Goal: Find specific page/section: Find specific page/section

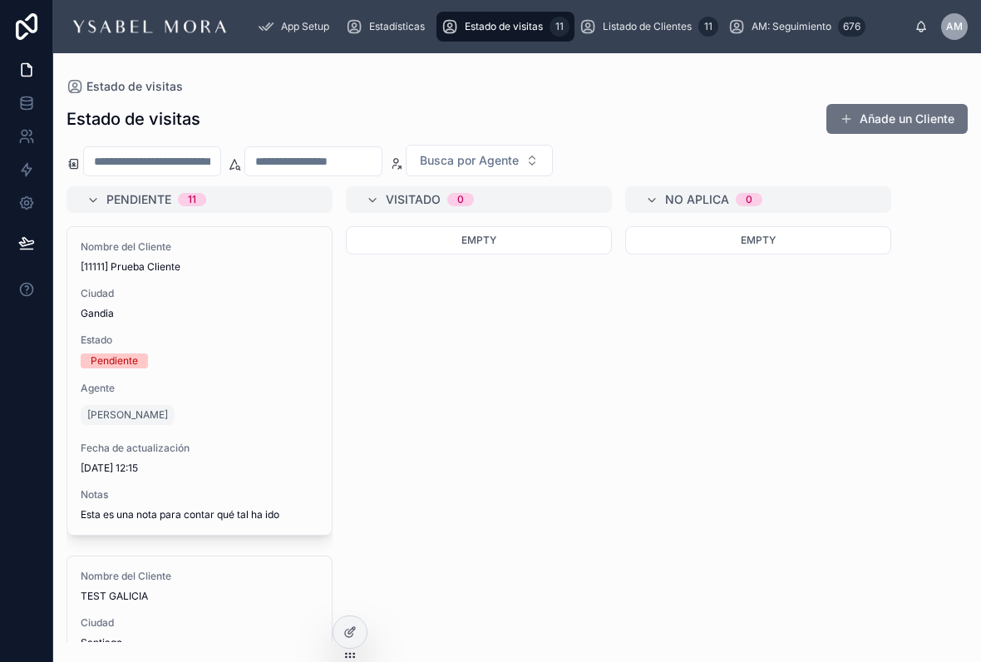
click at [406, 12] on link "Estadísticas" at bounding box center [389, 27] width 96 height 30
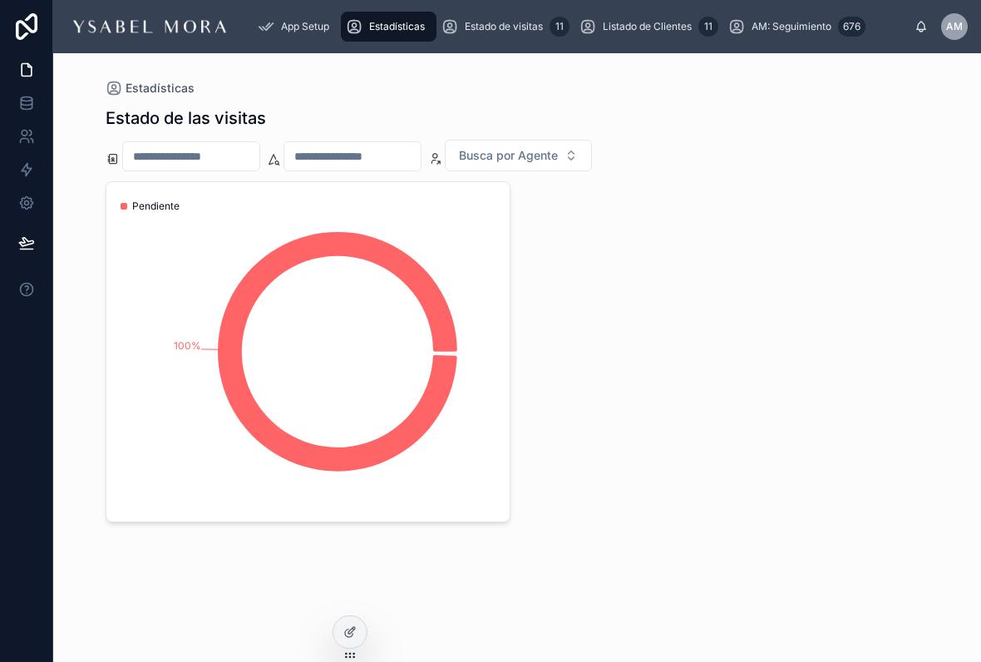
click at [500, 37] on div "Estado de visitas 11" at bounding box center [505, 26] width 128 height 27
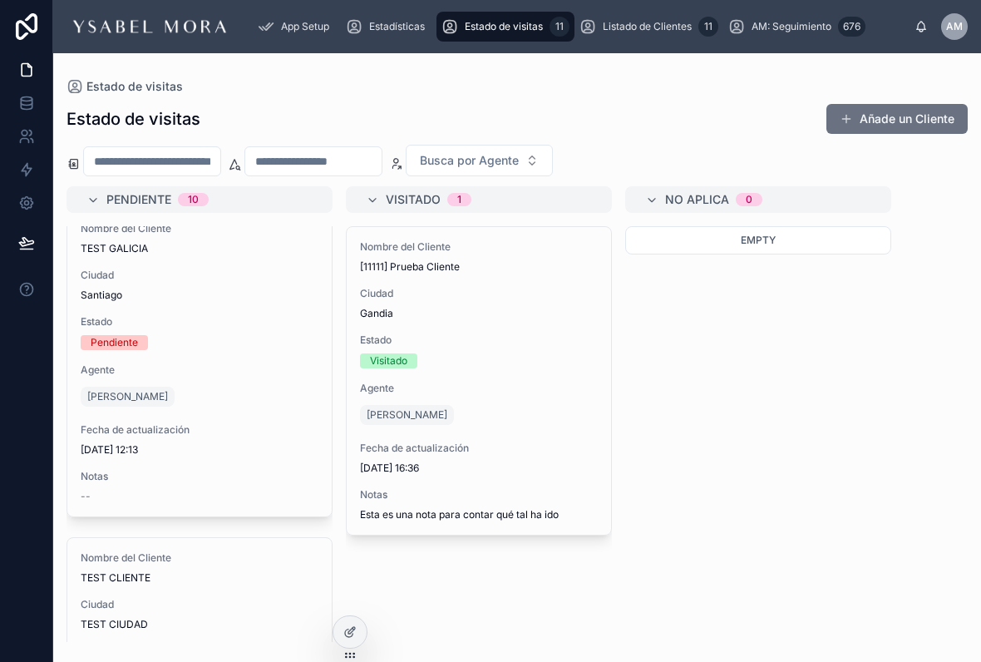
scroll to position [17, 0]
click at [732, 382] on div "Empty" at bounding box center [758, 434] width 266 height 416
click at [739, 418] on div "Empty" at bounding box center [758, 434] width 266 height 416
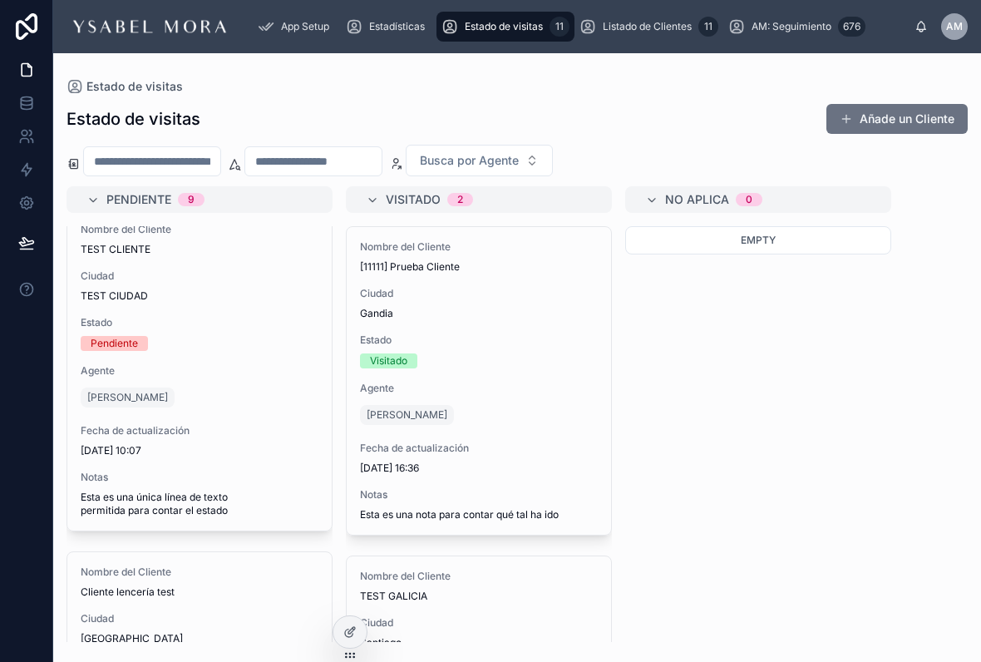
click at [414, 22] on span "Estadísticas" at bounding box center [397, 26] width 56 height 13
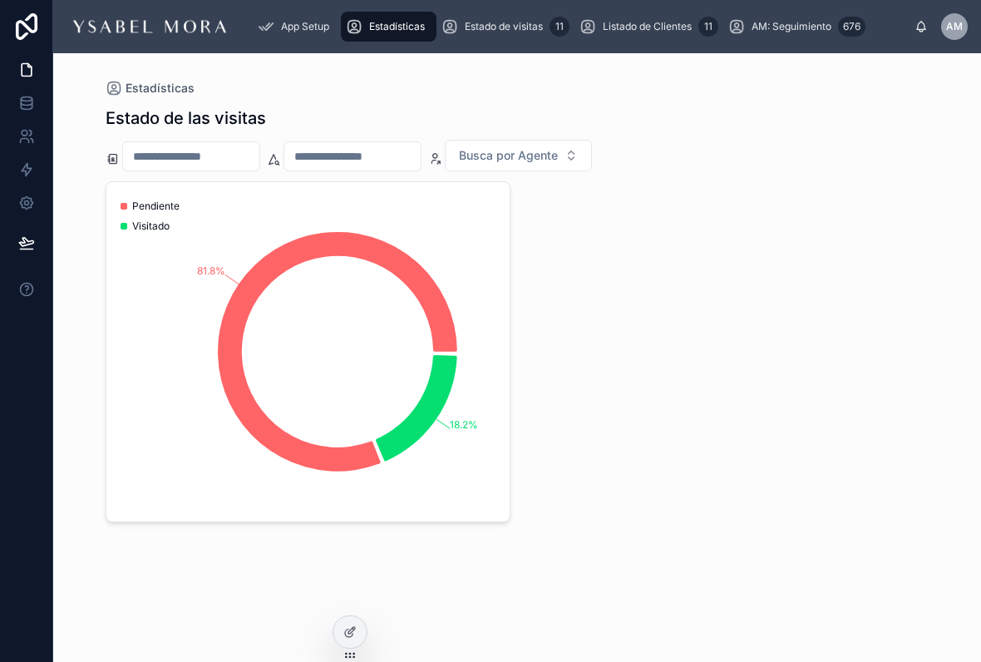
click at [511, 26] on span "Estado de visitas" at bounding box center [504, 26] width 78 height 13
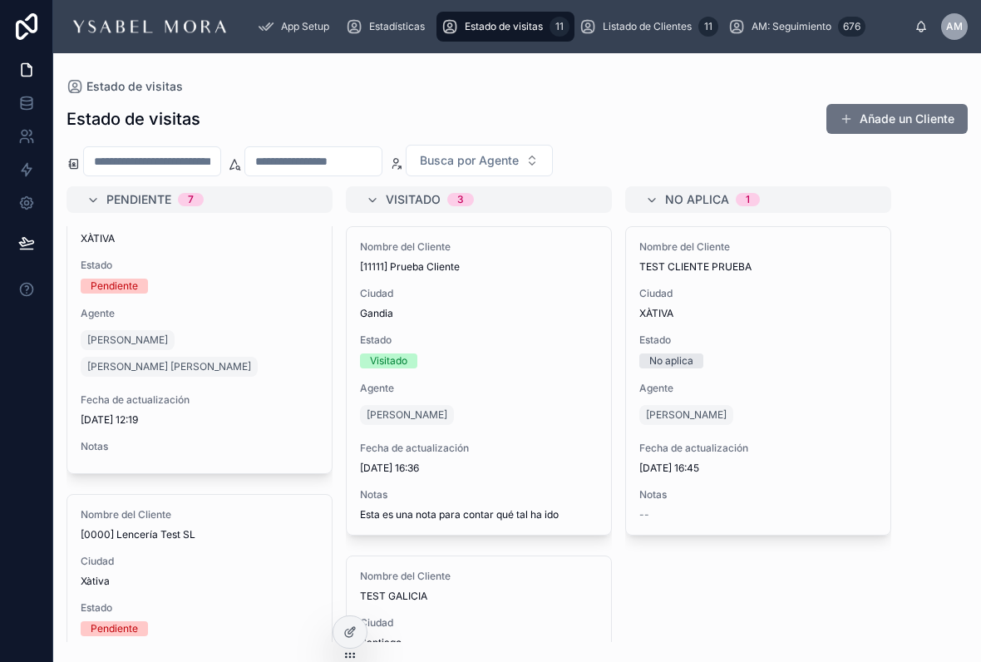
scroll to position [773, 0]
